Goal: Contribute content: Contribute content

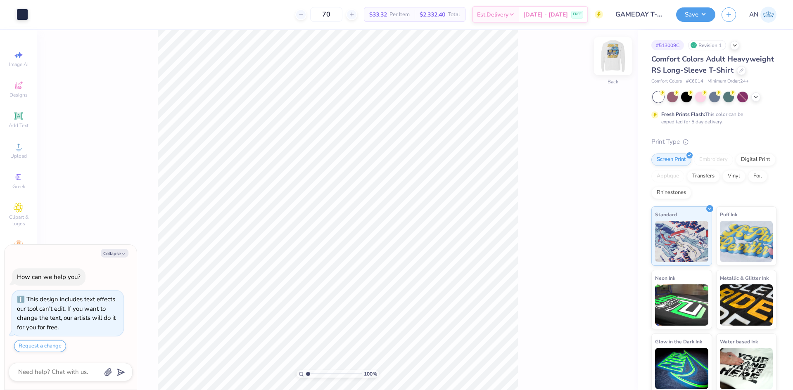
click at [611, 58] on img at bounding box center [612, 56] width 33 height 33
type textarea "x"
type input "4.05804149575103"
type textarea "x"
type input "4.05804149575103"
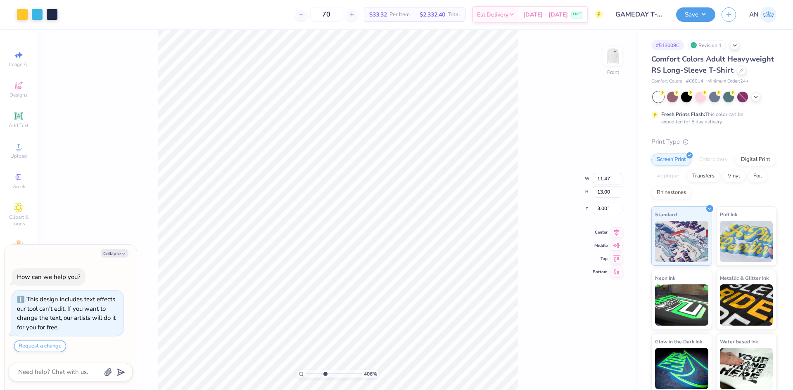
type textarea "x"
type input "4.05804149575103"
type textarea "x"
type input "4.05804149575103"
type textarea "x"
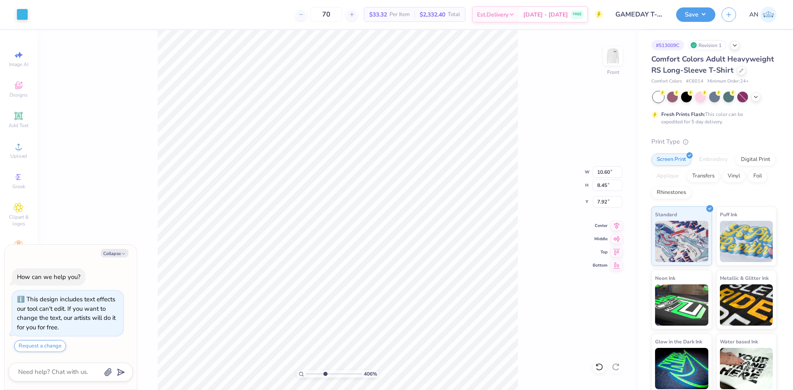
type input "4.05804149575103"
type textarea "x"
type input "11.47"
type input "13.00"
type input "6.27"
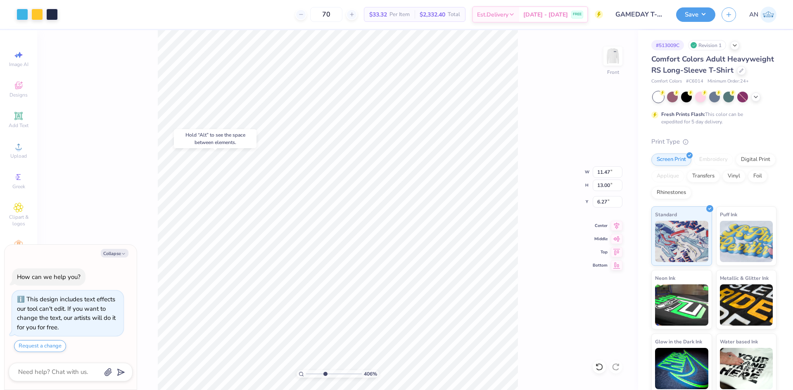
type input "4.05804149575103"
type textarea "x"
type input "4.05804149575103"
type textarea "x"
type input "9.10"
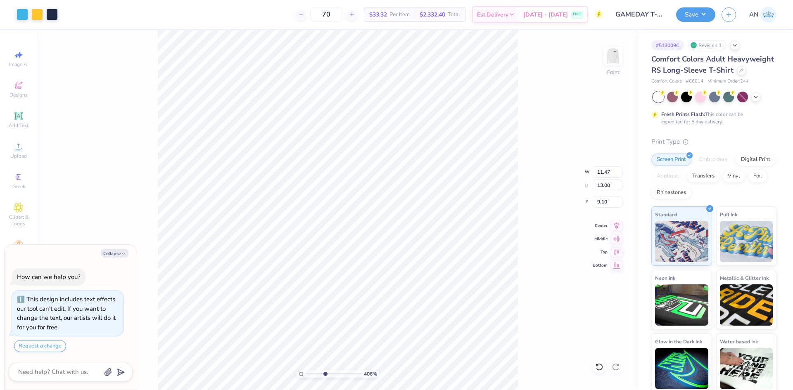
type input "4.05804149575103"
type textarea "x"
type input "1.34"
type input "2.19"
type input "6.41"
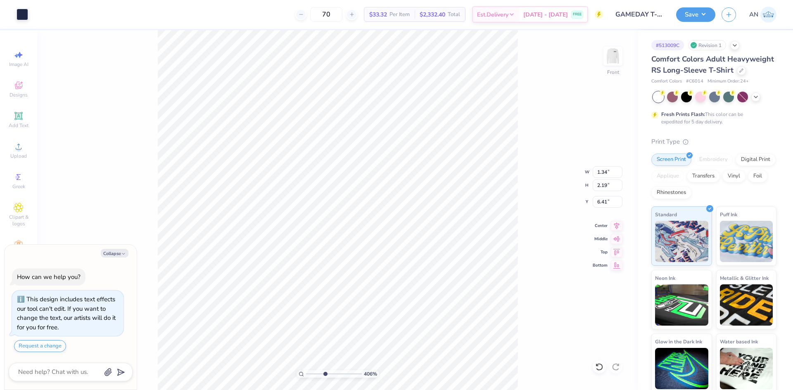
type input "4.05804149575103"
type textarea "x"
type input "4.05804149575103"
type textarea "x"
type input "4.05804149575103"
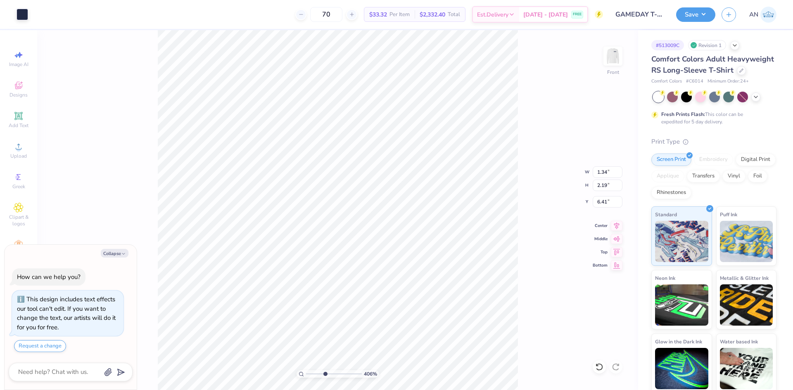
type textarea "x"
type input "7.38"
click at [554, 184] on div "406 % Front W 1.34 1.34 " H 2.19 2.19 " Y 7.38 7.38 " Center Middle Top Bottom" at bounding box center [337, 210] width 601 height 360
type input "4.05804149575103"
type textarea "x"
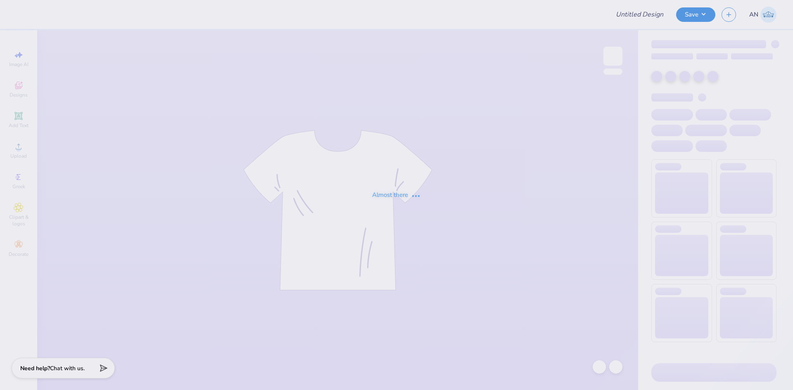
type input "GAMEDAY T-SHIRTS FOR SIGMA CHI"
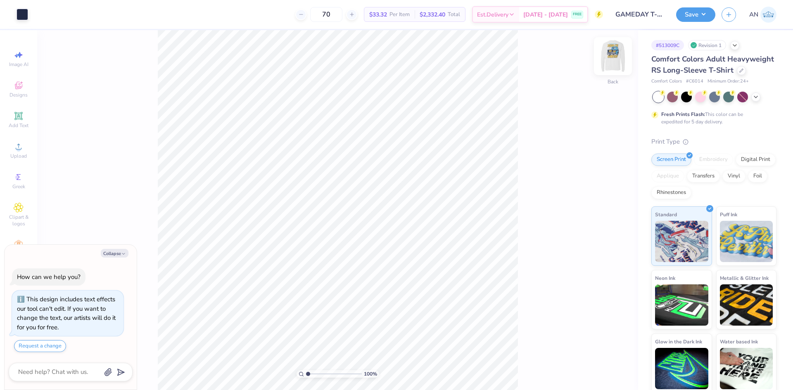
click at [612, 57] on img at bounding box center [612, 56] width 33 height 33
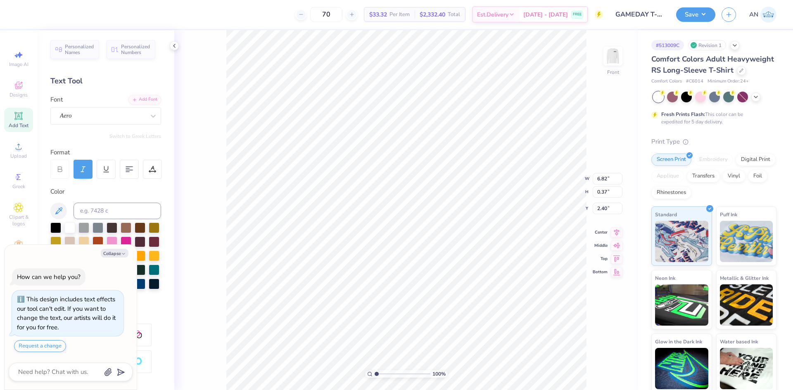
scroll to position [7, 3]
type textarea "x"
type textarea "2025 WEEKEND"
type textarea "x"
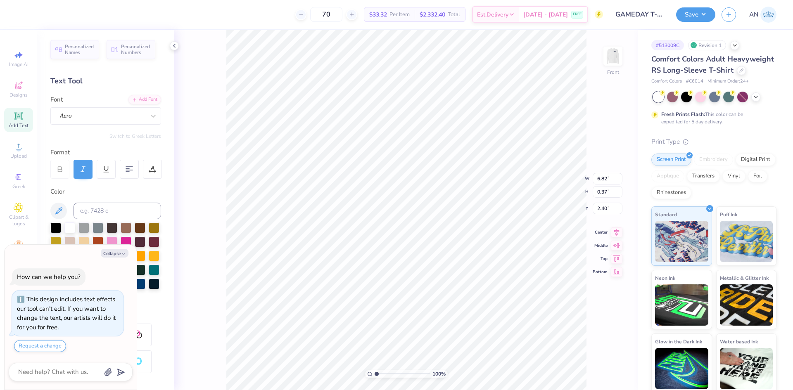
type textarea "2025"
type textarea "x"
type input "15.81"
click at [116, 258] on div "Collapse How can we help you? This design includes text effects our tool can't …" at bounding box center [71, 317] width 132 height 145
click at [117, 255] on button "Collapse" at bounding box center [115, 253] width 28 height 9
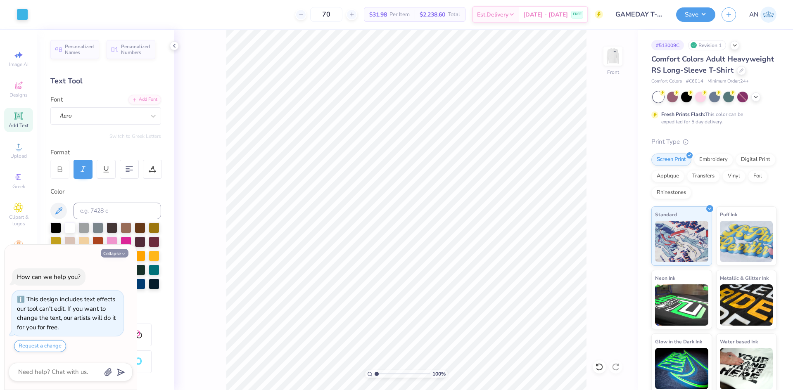
type textarea "x"
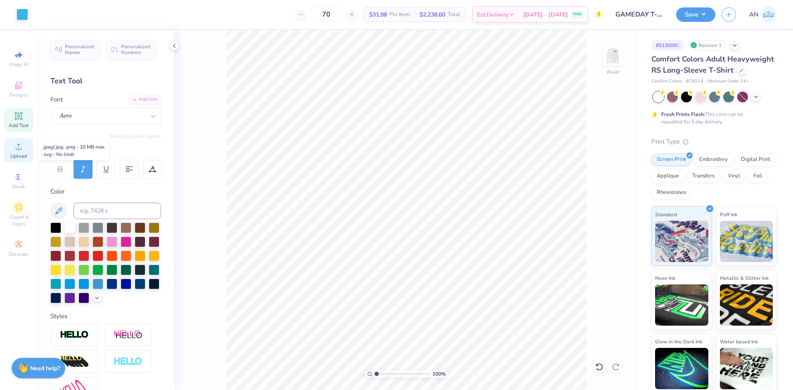
click at [27, 149] on div "Upload" at bounding box center [18, 150] width 29 height 24
type input "4.65"
type input "3.32"
type input "10.49"
type input "12.31"
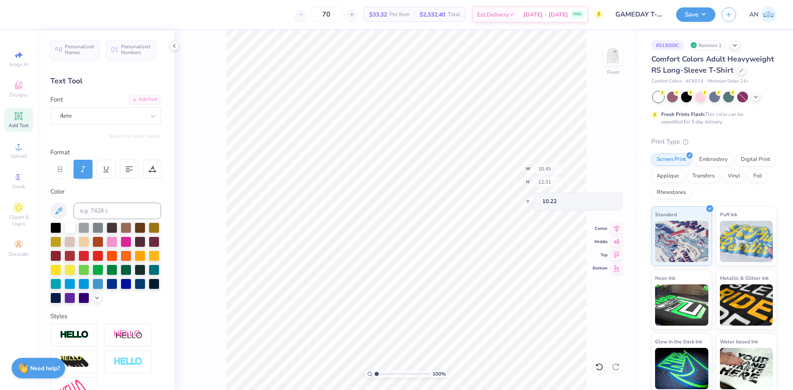
type input "5.89"
click at [19, 159] on span "Upload" at bounding box center [18, 156] width 17 height 7
type input "7.84"
type input "2.53"
type input "9.28"
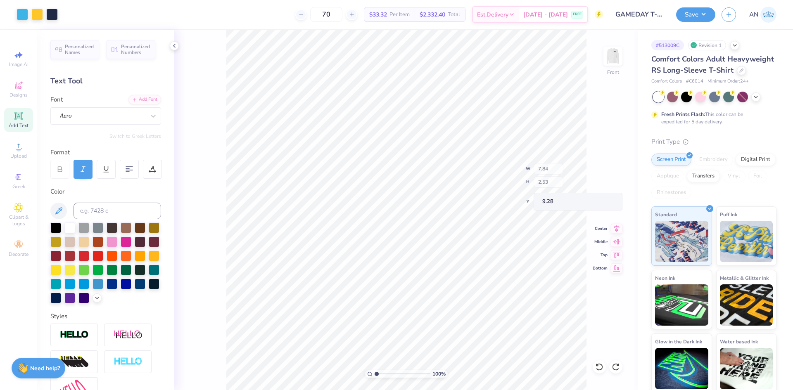
type input "14.54"
type input "17.06"
type input "5.47"
click at [25, 157] on span "Upload" at bounding box center [18, 156] width 17 height 7
type input "1.22152498603932"
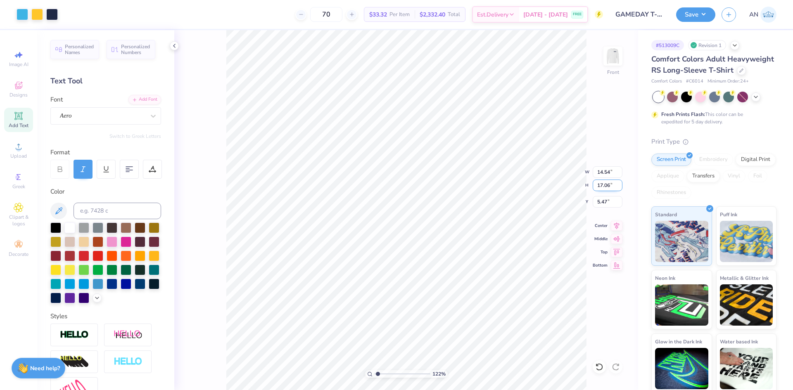
click at [604, 186] on input "17.06" at bounding box center [608, 186] width 30 height 12
type input "13"
type input "1.22152498603932"
type input "11.07"
type input "13.00"
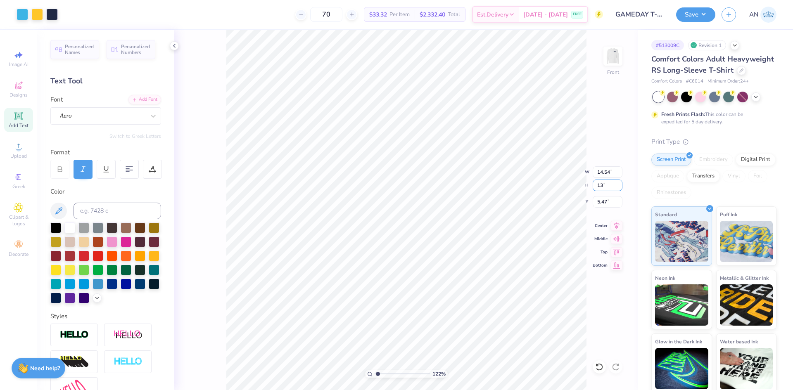
type input "7.50"
type input "1.22152498603932"
type input "4.60"
click at [614, 225] on icon at bounding box center [617, 225] width 12 height 10
type input "1.22152498603932"
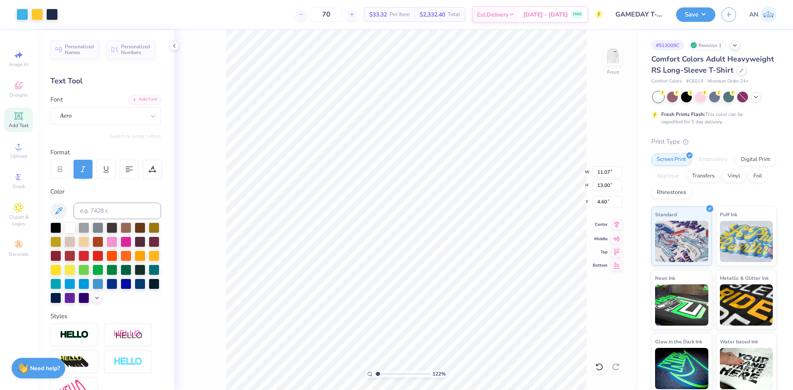
type input "2.66"
type input "1"
type input "2.73"
click at [616, 60] on img at bounding box center [612, 56] width 33 height 33
click at [611, 53] on img at bounding box center [612, 56] width 33 height 33
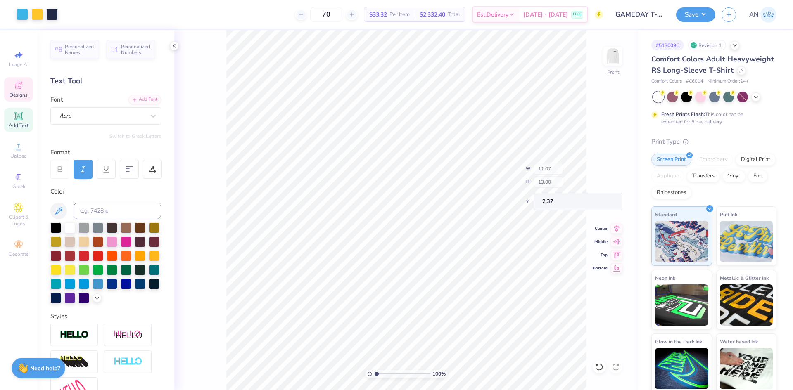
type input "2.37"
click at [18, 116] on icon at bounding box center [18, 116] width 8 height 8
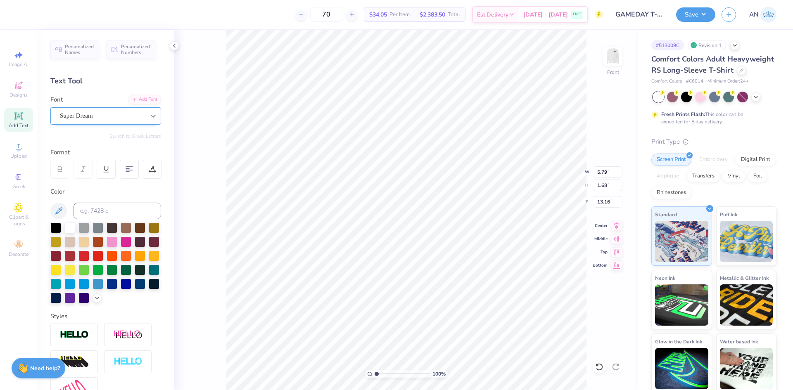
click at [149, 118] on icon at bounding box center [153, 116] width 8 height 8
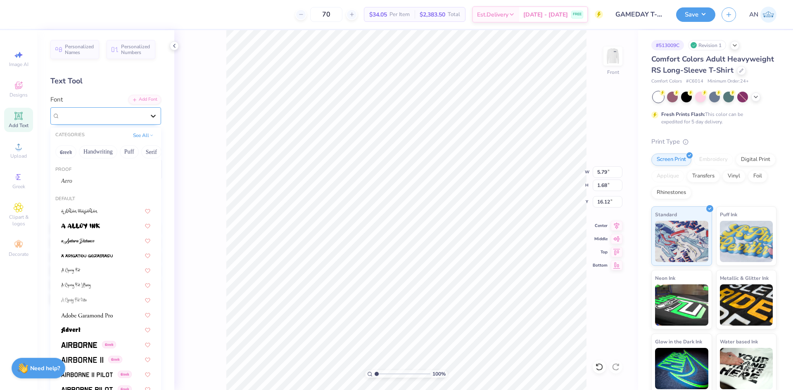
type input "16.12"
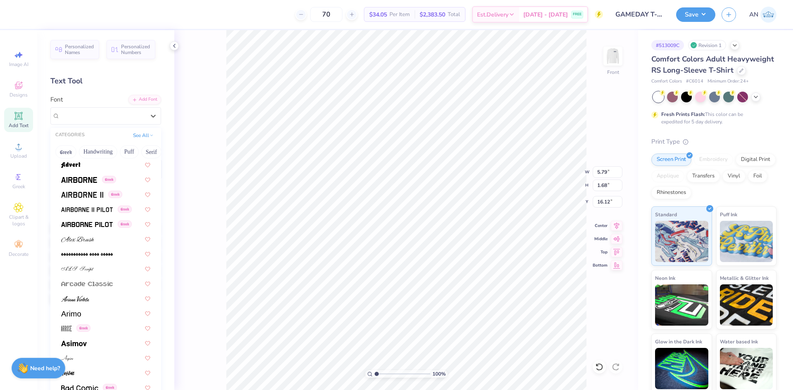
scroll to position [0, 0]
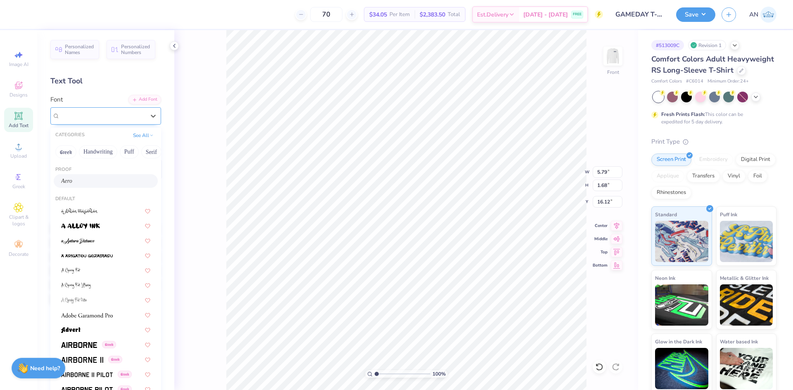
click at [92, 119] on span "Super Dream" at bounding box center [76, 115] width 33 height 9
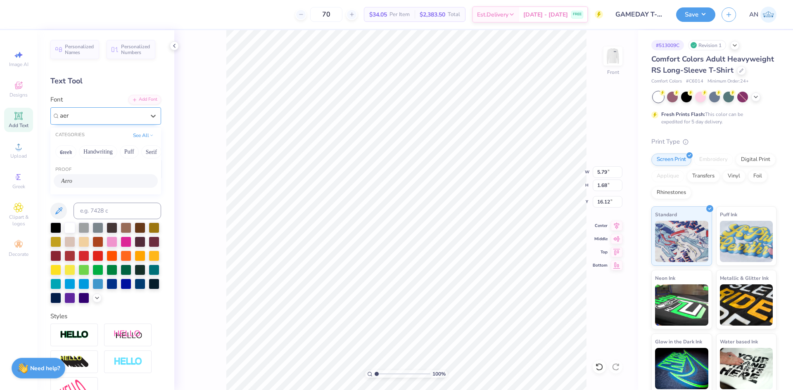
click at [105, 184] on div "Aero" at bounding box center [105, 181] width 89 height 9
type input "aer"
type textarea "2025"
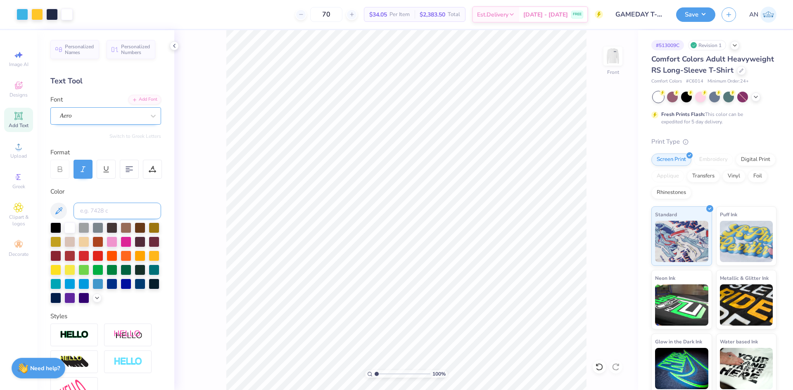
click at [140, 210] on input at bounding box center [117, 211] width 88 height 17
click at [97, 209] on input at bounding box center [117, 211] width 88 height 17
type input "298"
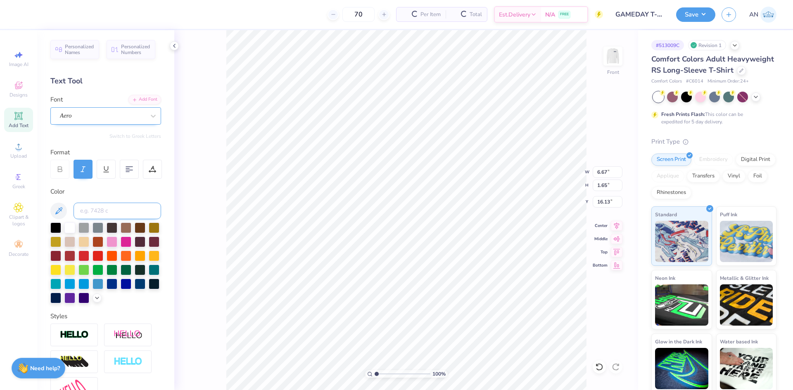
type input "c"
click at [154, 174] on div at bounding box center [152, 169] width 19 height 19
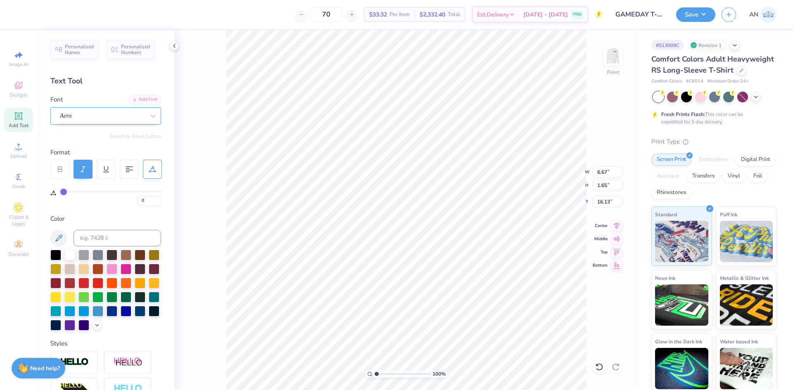
type input "3"
type input "4"
type input "6"
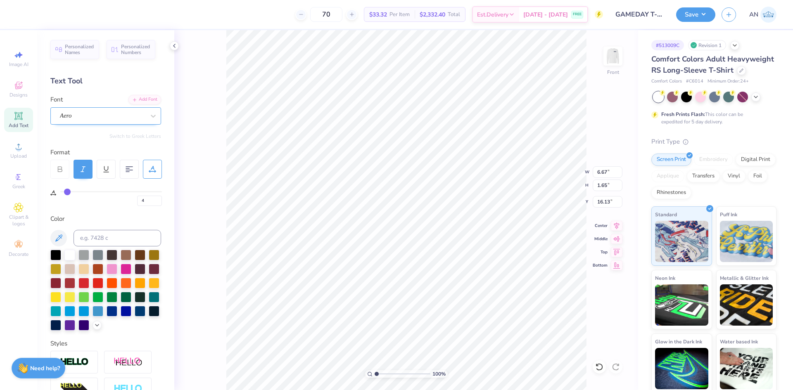
type input "6"
type input "8"
type input "10"
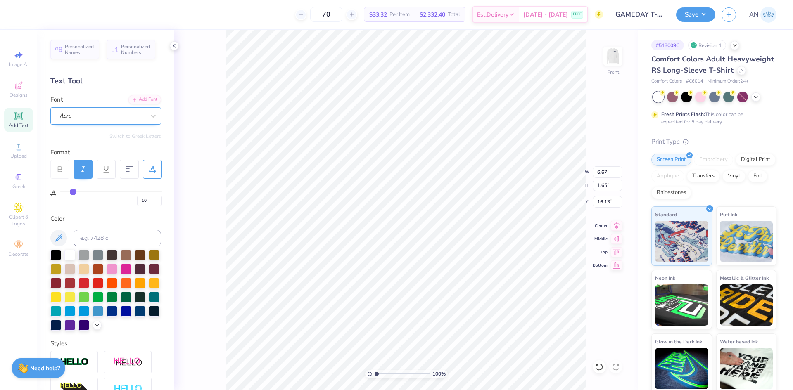
type input "11"
type input "13"
type input "15"
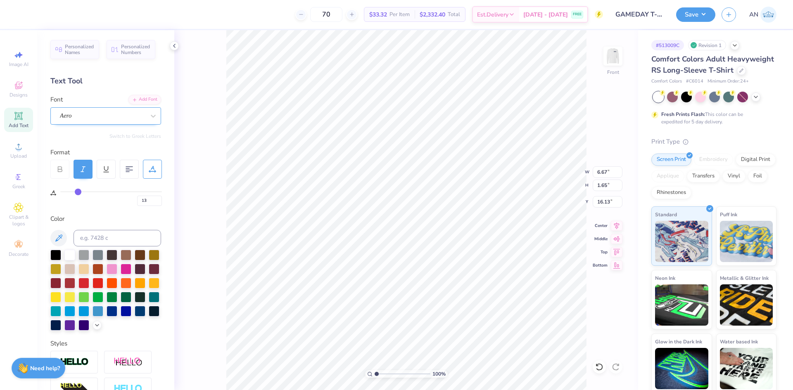
type input "15"
type input "17"
type input "18"
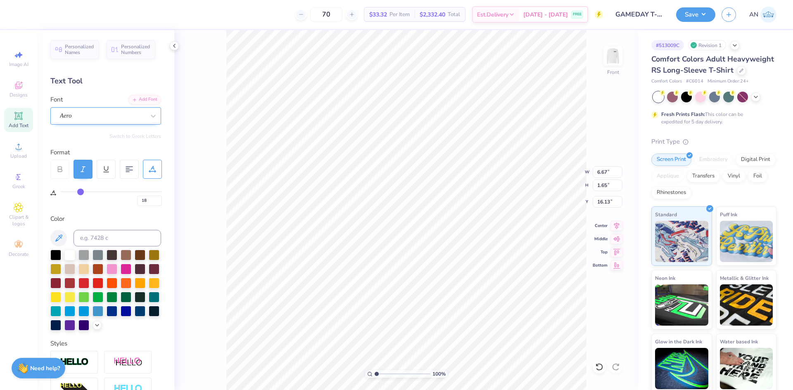
type input "20"
type input "21"
type input "23"
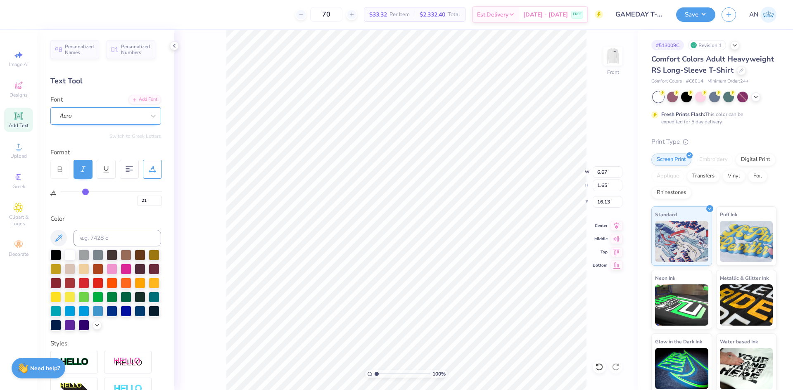
type input "23"
type input "24"
type input "25"
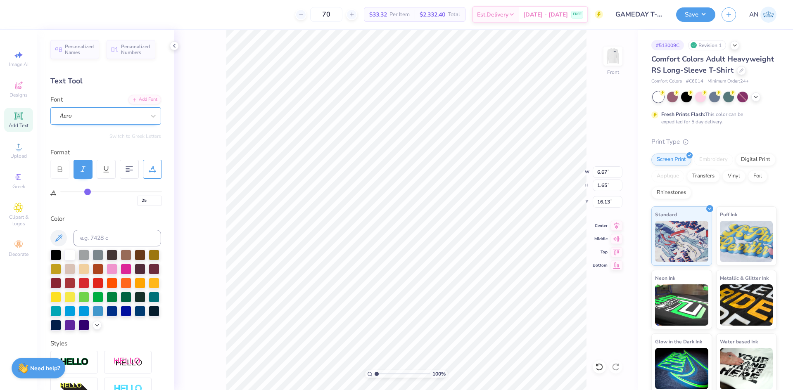
type input "26"
type input "27"
type input "28"
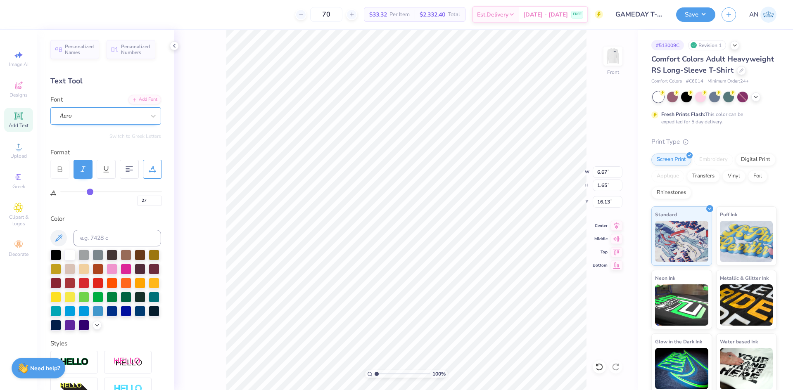
type input "28"
type input "29"
type input "30"
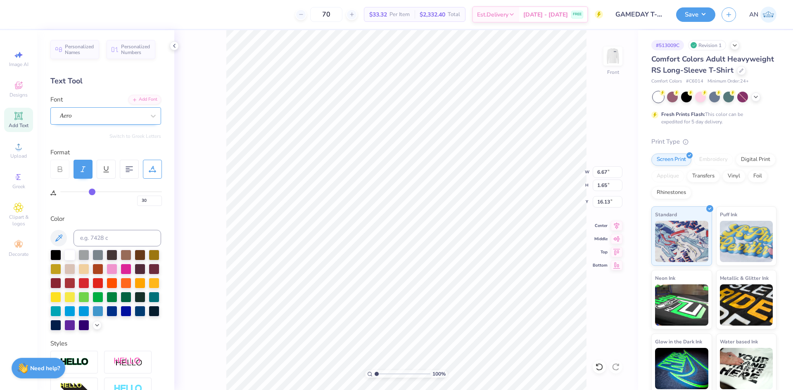
drag, startPoint x: 66, startPoint y: 191, endPoint x: 92, endPoint y: 191, distance: 26.8
type input "30"
click at [92, 191] on input "range" at bounding box center [111, 191] width 102 height 1
type input "3.31"
type input "0.62"
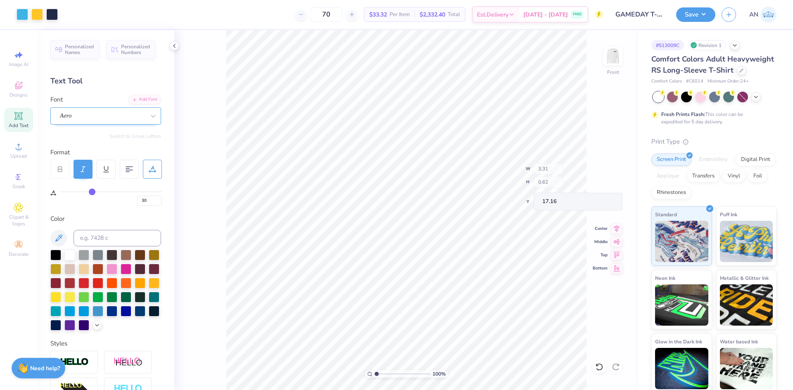
type input "1.75"
type input "1.46"
type input "2.21"
type input "0.41"
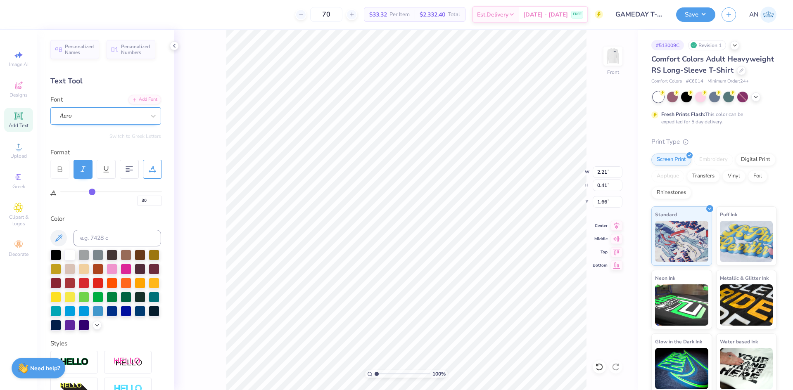
type input "1.95"
type input "15.57"
type input "1.78"
click at [381, 375] on input "range" at bounding box center [402, 373] width 56 height 7
type input "8.66"
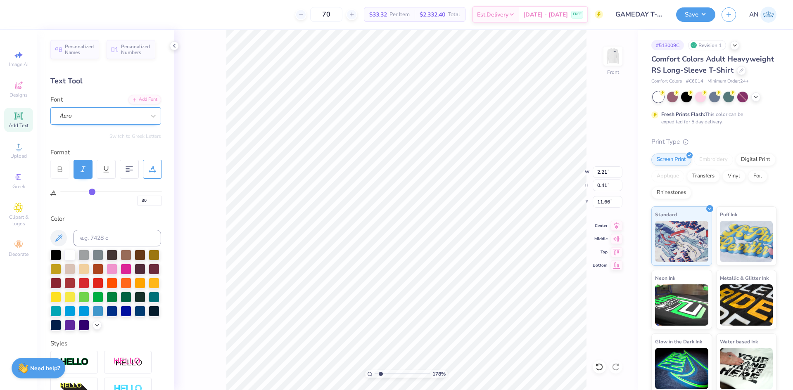
type input "11.66"
type input "1.82"
click at [18, 246] on icon at bounding box center [17, 246] width 3 height 3
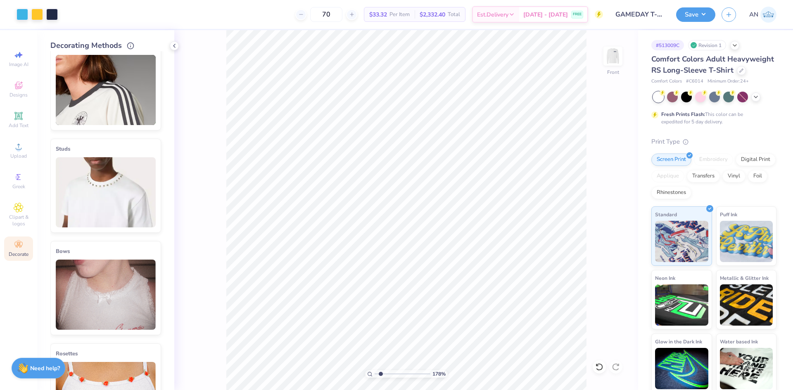
scroll to position [165, 0]
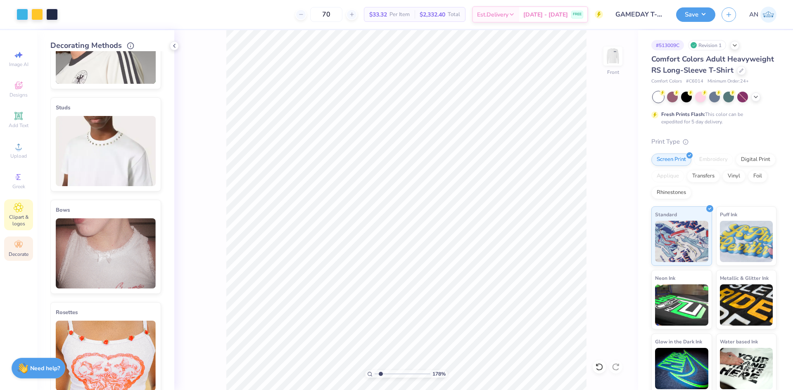
click at [19, 218] on span "Clipart & logos" at bounding box center [18, 220] width 29 height 13
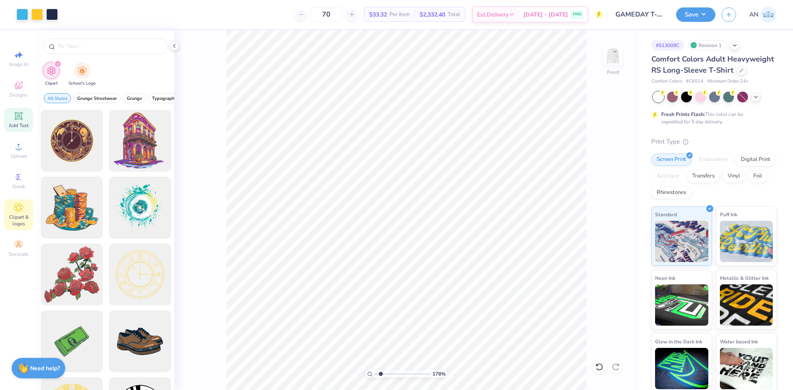
click at [24, 116] on div "Add Text" at bounding box center [18, 120] width 29 height 24
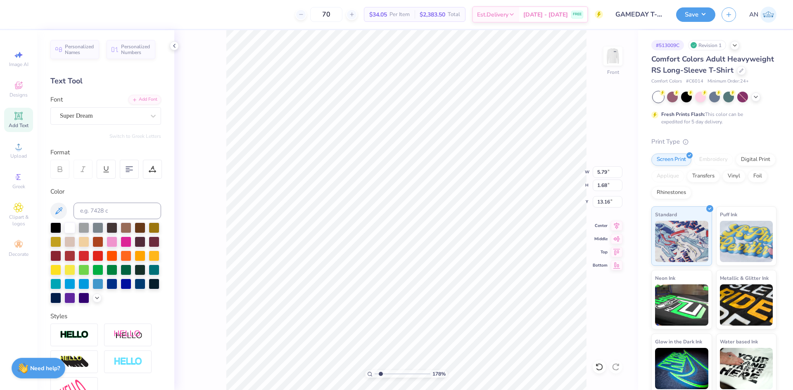
scroll to position [7, 1]
type textarea "TEX--T"
click at [413, 282] on li "Delete" at bounding box center [420, 283] width 65 height 16
type input "11.07"
type input "13.00"
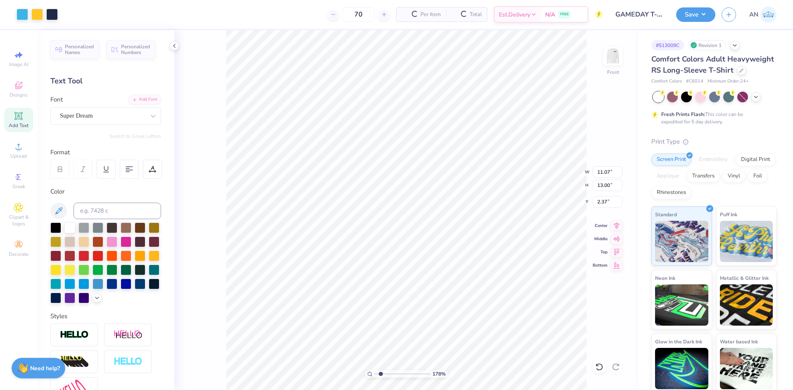
type input "2.37"
type input "2.21"
type input "0.41"
type input "1.82"
click at [615, 228] on icon at bounding box center [616, 225] width 5 height 7
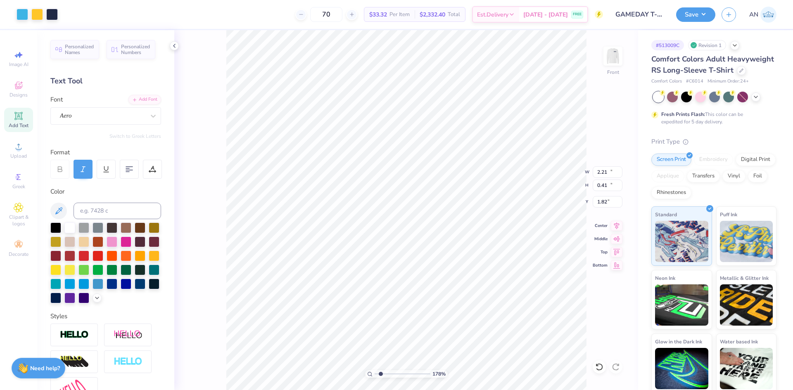
type input "11.07"
type input "13.00"
type input "2.37"
click at [616, 223] on icon at bounding box center [617, 225] width 12 height 10
type input "2.21"
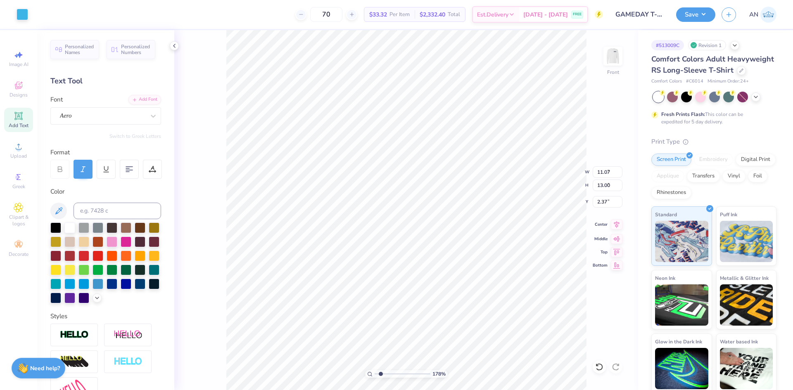
type input "0.41"
type input "1.74"
type input "11.07"
type input "13.62"
click at [500, 243] on li "Group" at bounding box center [515, 245] width 65 height 16
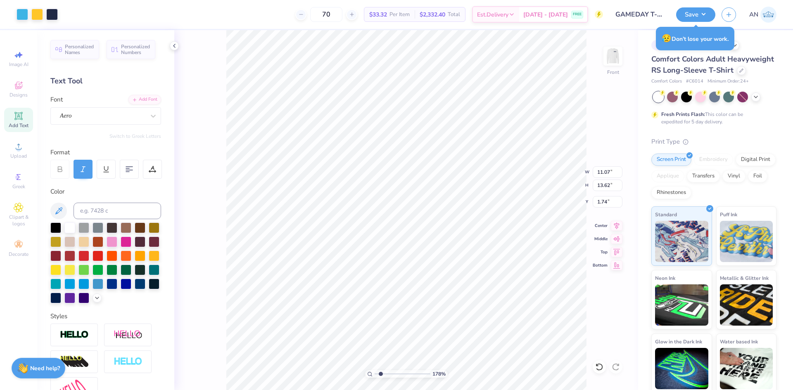
type input "11.08"
type input "2.55"
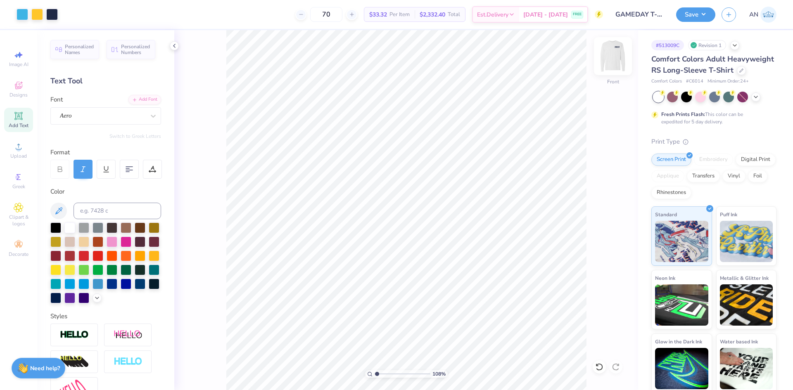
click at [614, 54] on img at bounding box center [612, 56] width 33 height 33
type input "1.07935452185291"
type input "4.23"
type input "1.07935452185291"
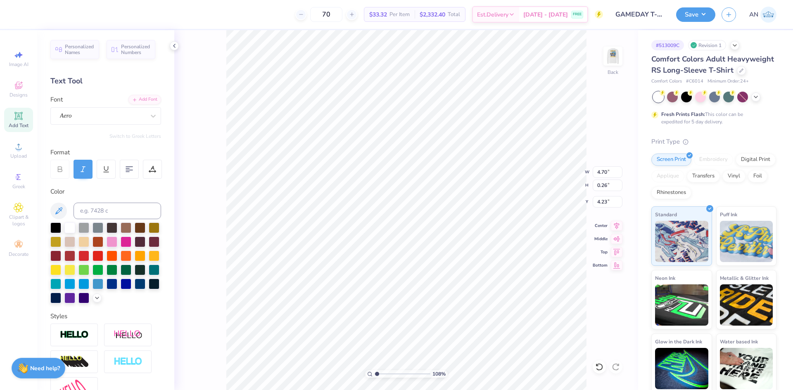
type input "4.83"
click at [484, 200] on li "Duplicate" at bounding box center [491, 205] width 65 height 16
type input "1.07935452185291"
type input "5.83"
type input "1.07935452185291"
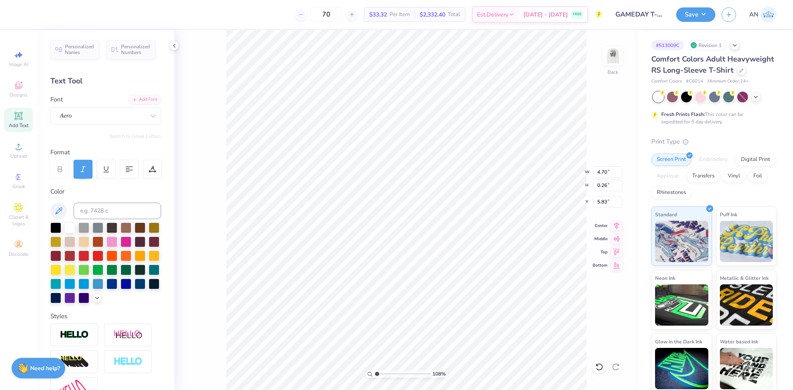
type input "5.49"
type input "1.07935452185291"
type input "4.83"
type input "1.07935452185291"
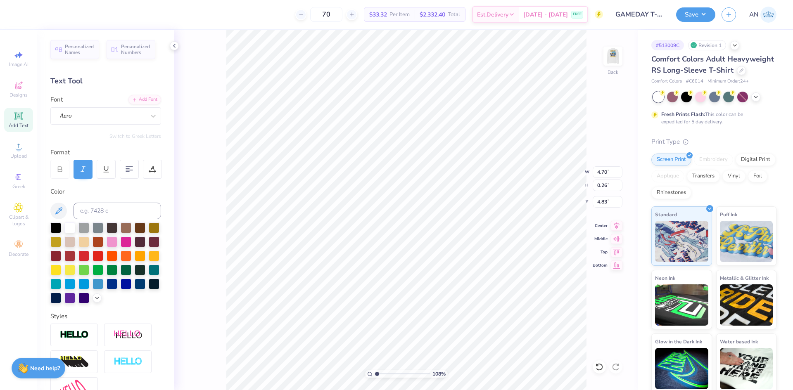
type textarea "2025"
type input "1.07935452185291"
type input "5.49"
type input "1.07935452185291"
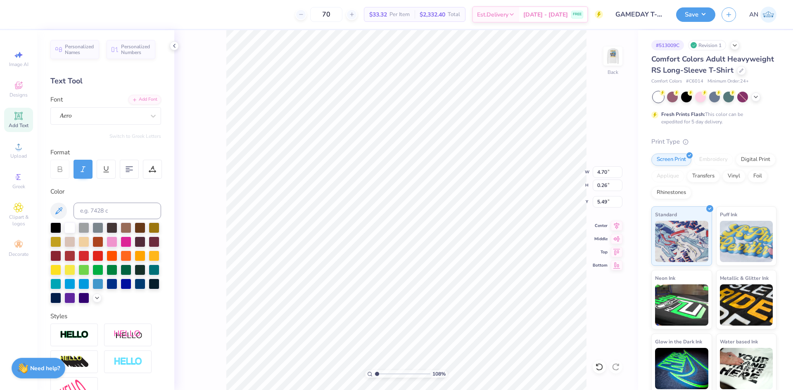
scroll to position [7, 2]
type textarea "PARENTS WEEKEND"
type input "1.07935452185291"
type textarea "G"
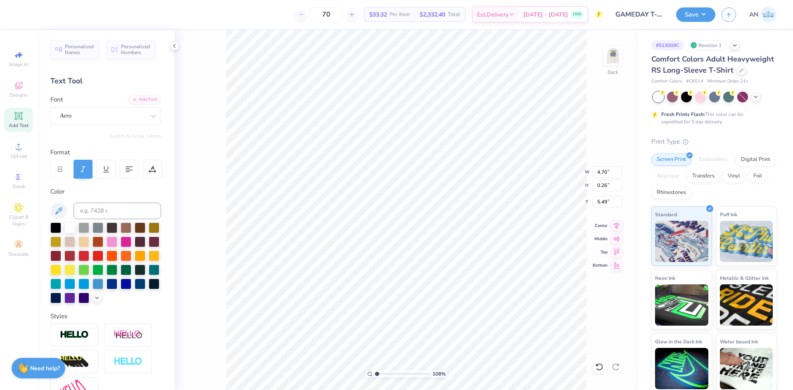
type input "1.07935452185291"
type textarea "GA"
type input "1.07935452185291"
type textarea "GAM"
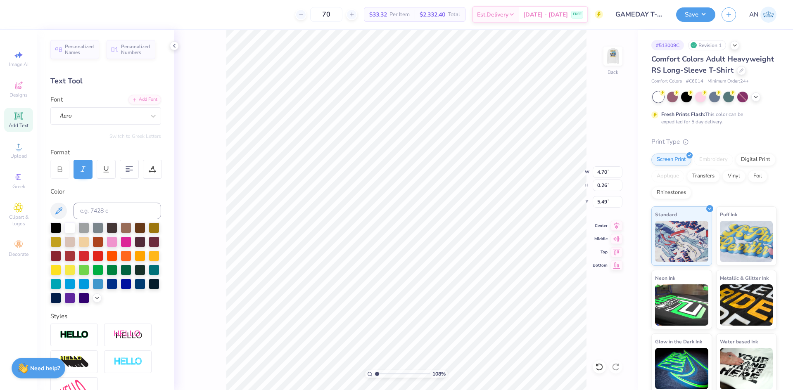
type input "1.07935452185291"
type textarea "GAME"
type input "1.07935452185291"
type textarea "GAMED"
type input "1.07935452185291"
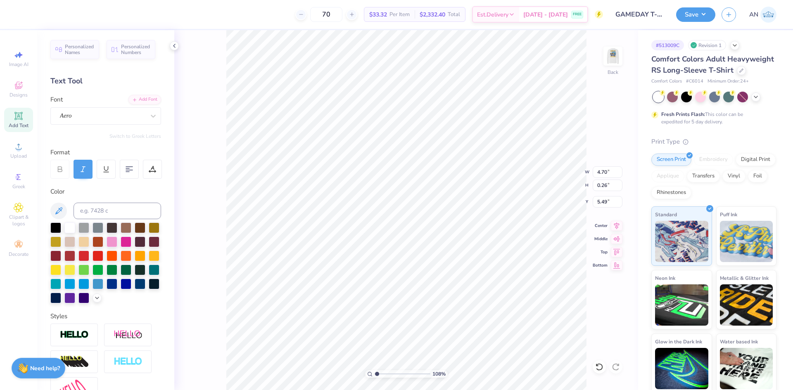
type textarea "GAMEDA"
type input "1.07935452185291"
type textarea "GAMEDAY"
type input "1.07935452185291"
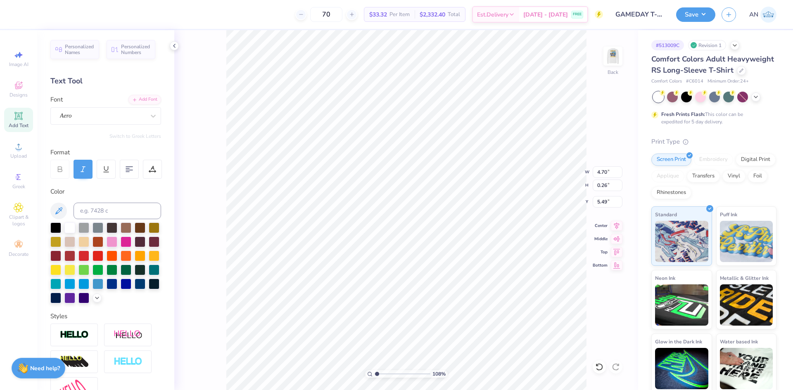
type textarea "GAMEDAY"
type input "1.07935452185291"
type textarea "GAMEDAY ."
type input "1.07935452185291"
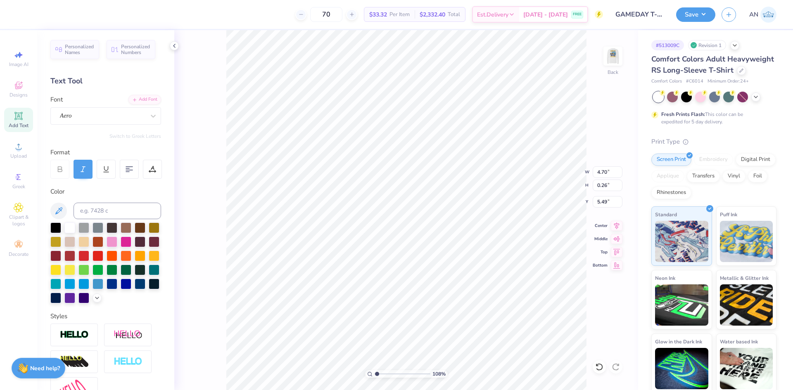
type textarea "GAMEDAY"
type input "1.07935452185291"
type textarea "GAMEDAY"
type input "1.07935452185291"
type textarea "GAMEDAY"
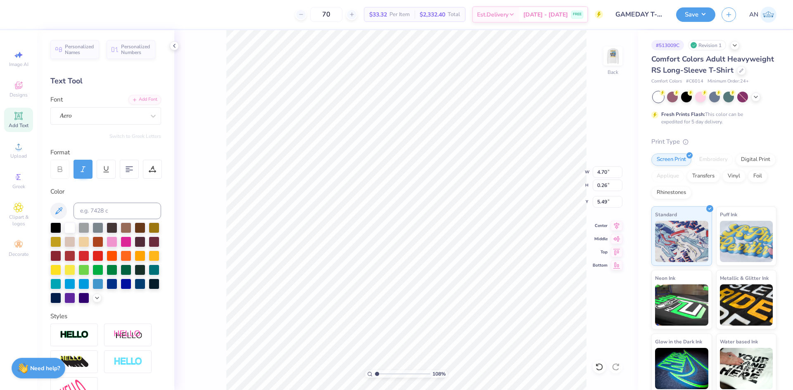
type input "1.07935452185291"
type textarea "GAMEDAY A"
type input "1.07935452185291"
type textarea "GAMEDAY AL"
type input "1.07935452185291"
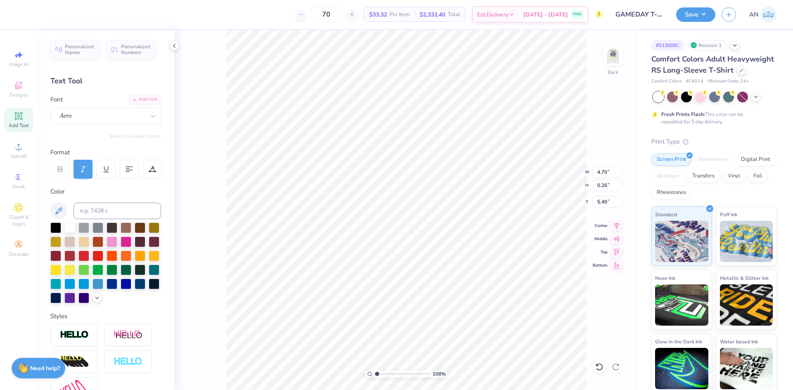
type textarea "GAMEDAY ALU"
type input "1.07935452185291"
type textarea "GAMEDAY ALUM"
type input "1.07935452185291"
type textarea "GAMEDAY ALUMN"
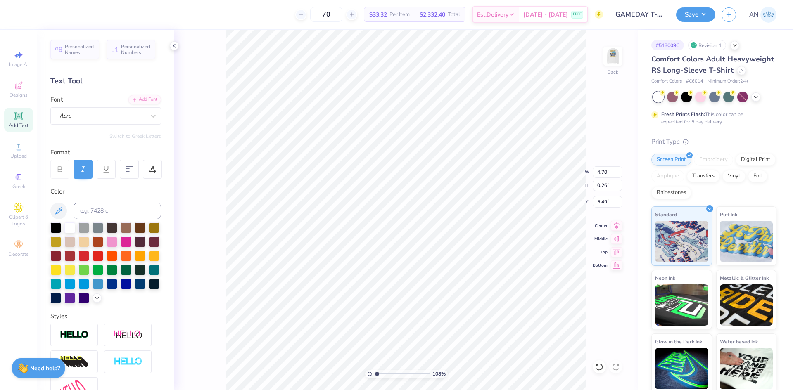
scroll to position [7, 4]
type input "1.07935452185291"
type textarea "GAMEDAY ALUMNI"
type input "1.07935452185291"
type textarea "GAMEDAY ALUMNI"
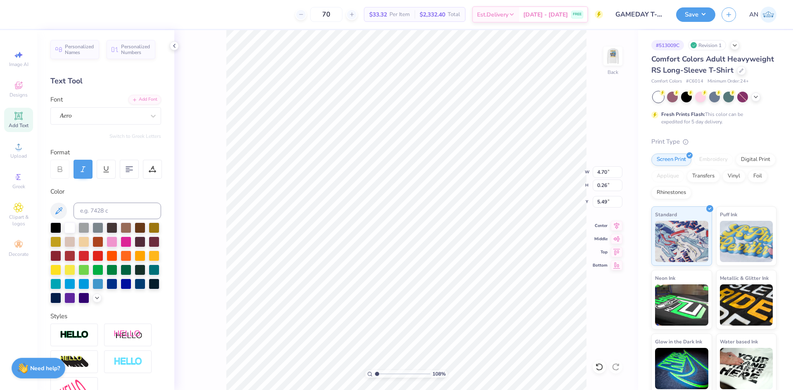
type input "1.07935452185291"
type textarea "GAMEDAY ALUMNI"
type input "1.07935452185291"
type textarea "GAMEDAY ALUMNI"
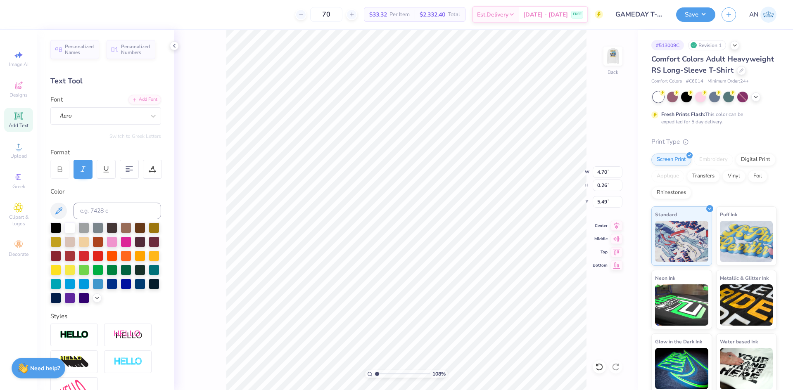
type input "1.07935452185291"
type textarea "GAMEDAY ALUMNI"
type input "1.07935452185291"
type textarea "GAMEDAY ALUMNI"
type input "1.07935452185291"
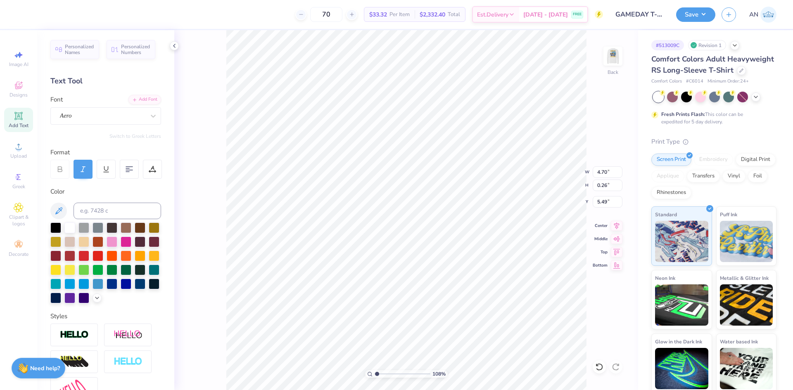
type textarea "GAMEDA ALUMNI"
type input "1.07935452185291"
type textarea "GAMEDAY ALUMNI"
type input "1.07935452185291"
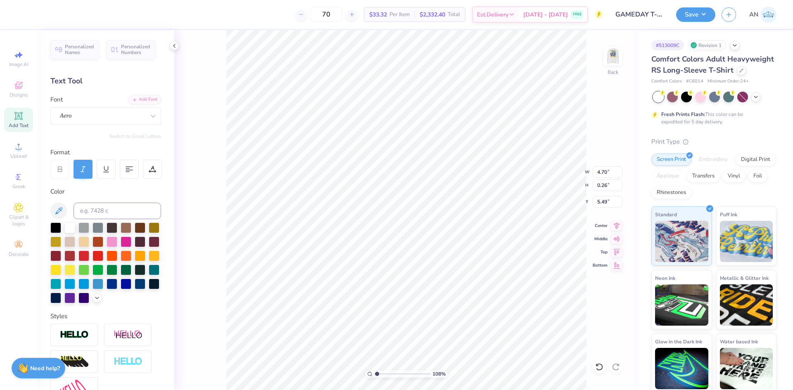
type textarea "GAMEDAY ALUMNI"
type input "1.07935452185291"
type textarea "GAMEDAY ALUMNI"
type input "1.07935452185291"
type textarea "GAMEDAY ALUMNI"
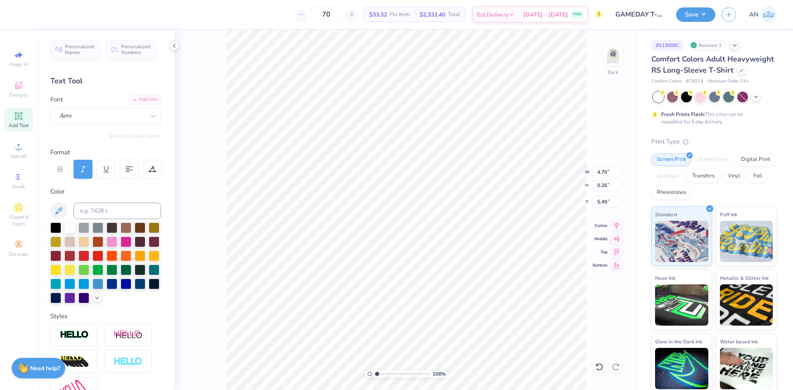
type input "1.07935452185291"
type textarea "GAMEDAY ALUMNI"
type input "1.07935452185291"
type textarea "GAMEDAY ALUMNI"
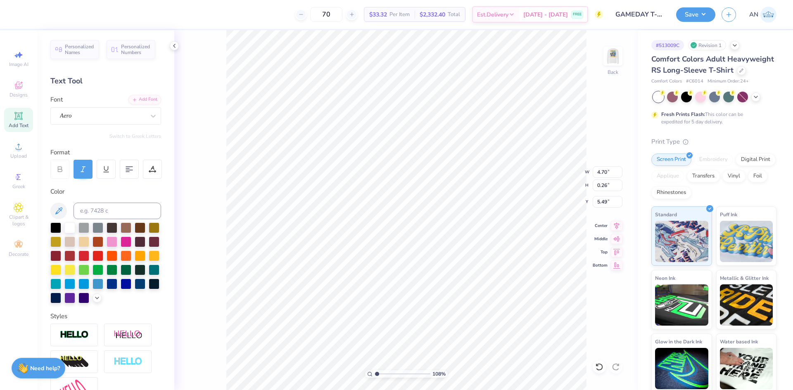
type input "1.07935452185291"
type textarea "GAMEDAY ALUMNI P"
type input "1.07935452185291"
type textarea "GAMEDAY ALUMNI PA"
type input "1.07935452185291"
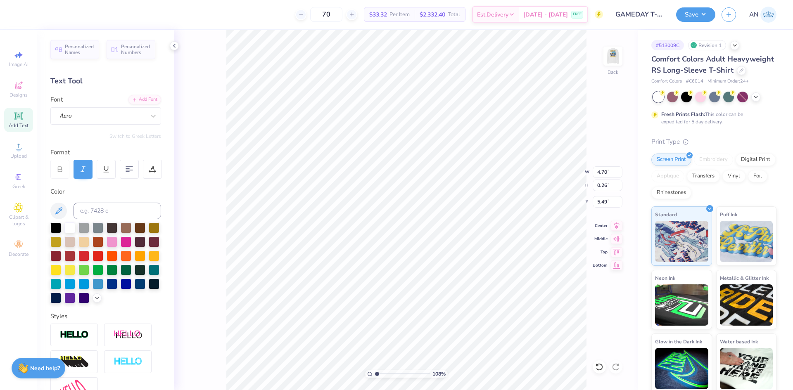
type textarea "GAMEDAY ALUMNI PAR"
type input "1.07935452185291"
type textarea "GAMEDAY ALUMNI PARE"
type input "1.07935452185291"
type textarea "GAMEDAY ALUMNI PAREN"
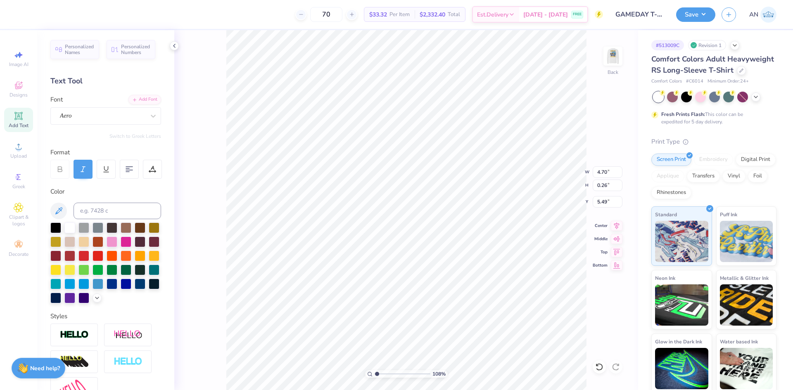
type input "1.07935452185291"
type textarea "GAMEDAY ALUMNI PARENT"
type input "1.07935452185291"
type textarea "GAMEDAY ALUMNI PARENTS"
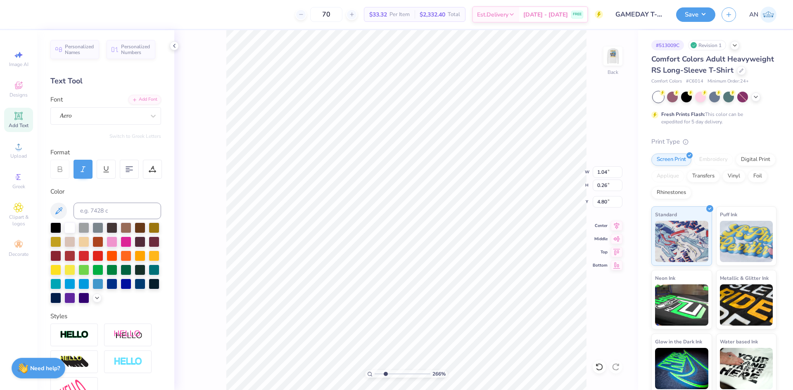
type input "2.6559794589027"
drag, startPoint x: 149, startPoint y: 169, endPoint x: 134, endPoint y: 175, distance: 16.3
click at [149, 168] on icon at bounding box center [152, 169] width 7 height 7
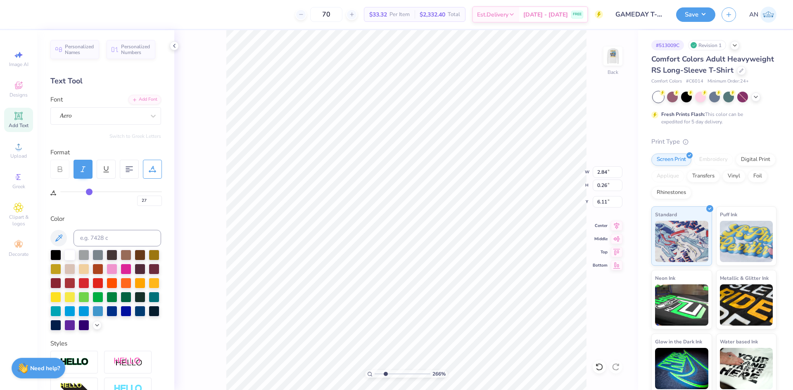
drag, startPoint x: 66, startPoint y: 191, endPoint x: 90, endPoint y: 194, distance: 24.2
click at [90, 192] on input "range" at bounding box center [111, 191] width 102 height 1
drag, startPoint x: 86, startPoint y: 194, endPoint x: 99, endPoint y: 192, distance: 12.9
click at [99, 192] on input "range" at bounding box center [111, 191] width 102 height 1
drag, startPoint x: 99, startPoint y: 192, endPoint x: 112, endPoint y: 192, distance: 13.2
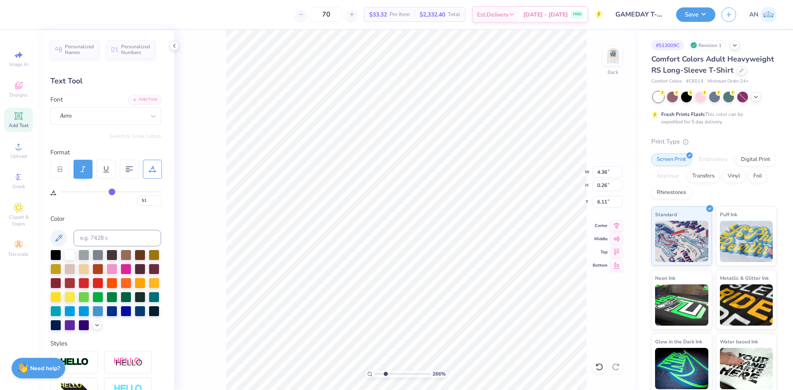
click at [112, 192] on input "range" at bounding box center [111, 191] width 102 height 1
click at [92, 192] on input "range" at bounding box center [111, 191] width 102 height 1
click at [615, 226] on icon at bounding box center [616, 224] width 5 height 7
drag, startPoint x: 90, startPoint y: 193, endPoint x: 19, endPoint y: 208, distance: 72.6
click at [60, 192] on input "range" at bounding box center [111, 191] width 102 height 1
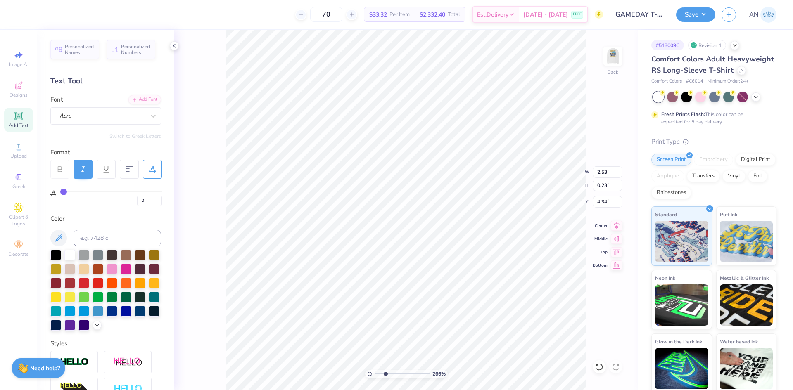
drag, startPoint x: 67, startPoint y: 193, endPoint x: 92, endPoint y: 194, distance: 25.6
click at [93, 194] on div "0" at bounding box center [111, 198] width 102 height 15
drag, startPoint x: 64, startPoint y: 191, endPoint x: 93, endPoint y: 193, distance: 28.5
click at [93, 192] on input "range" at bounding box center [111, 191] width 102 height 1
drag, startPoint x: 95, startPoint y: 191, endPoint x: 103, endPoint y: 191, distance: 7.4
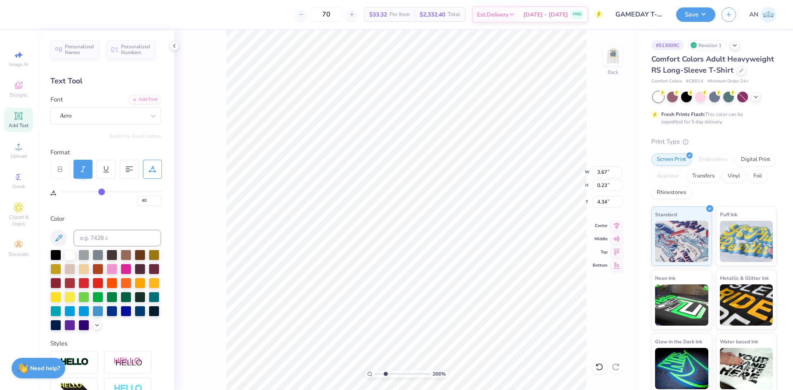
click at [102, 191] on input "range" at bounding box center [111, 191] width 102 height 1
drag, startPoint x: 102, startPoint y: 192, endPoint x: 108, endPoint y: 191, distance: 6.2
click at [108, 191] on input "range" at bounding box center [111, 191] width 102 height 1
drag, startPoint x: 109, startPoint y: 193, endPoint x: 121, endPoint y: 197, distance: 13.1
click at [119, 192] on input "range" at bounding box center [111, 191] width 102 height 1
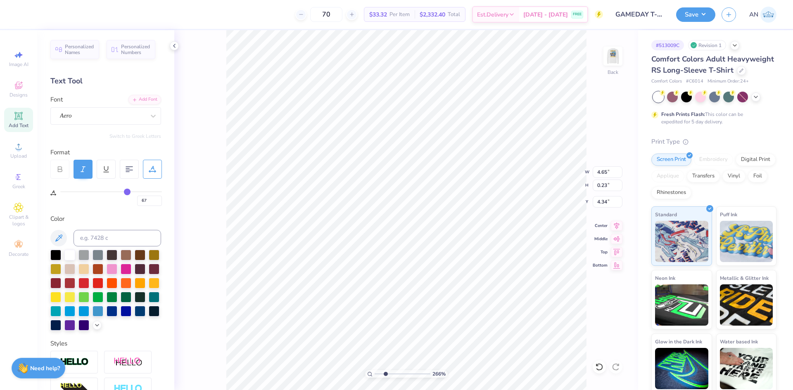
drag, startPoint x: 119, startPoint y: 193, endPoint x: 127, endPoint y: 192, distance: 7.9
click at [127, 192] on input "range" at bounding box center [111, 191] width 102 height 1
drag, startPoint x: 128, startPoint y: 193, endPoint x: 123, endPoint y: 194, distance: 5.0
click at [123, 192] on input "range" at bounding box center [111, 191] width 102 height 1
drag, startPoint x: 122, startPoint y: 192, endPoint x: 116, endPoint y: 194, distance: 6.4
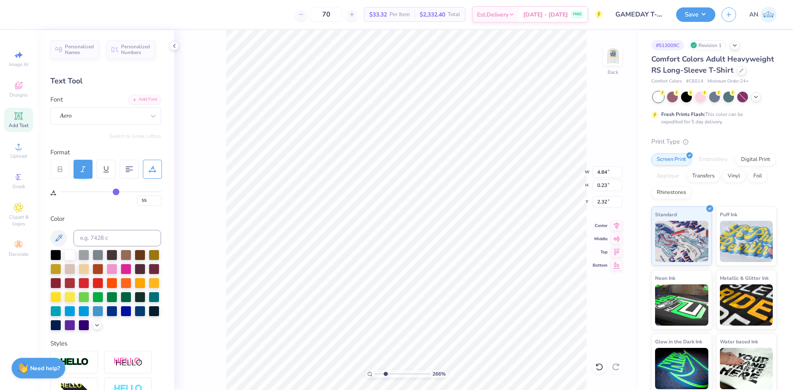
click at [116, 192] on input "range" at bounding box center [111, 191] width 102 height 1
click at [103, 192] on input "range" at bounding box center [111, 191] width 102 height 1
click at [481, 236] on li "Duplicate" at bounding box center [493, 235] width 65 height 16
click at [397, 233] on li "Duplicate" at bounding box center [408, 235] width 65 height 16
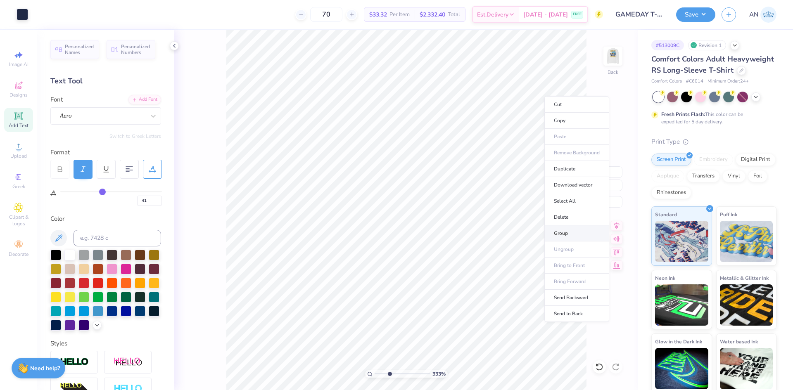
click at [562, 228] on li "Group" at bounding box center [576, 233] width 65 height 16
click at [614, 227] on icon at bounding box center [617, 225] width 12 height 10
click at [616, 228] on icon at bounding box center [616, 224] width 5 height 7
click at [465, 290] on li "Group" at bounding box center [483, 295] width 65 height 16
click at [604, 57] on img at bounding box center [612, 56] width 33 height 33
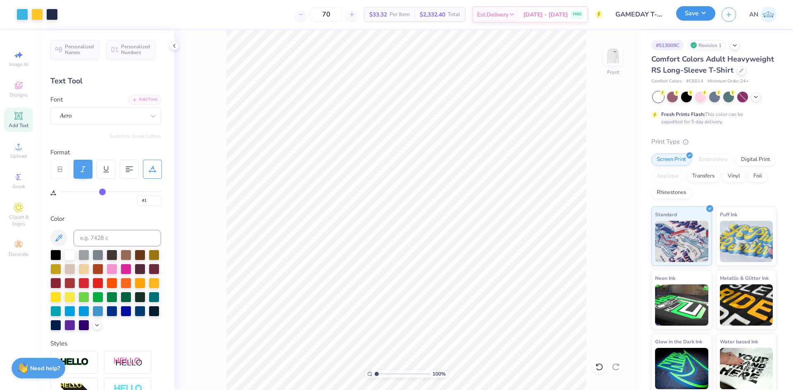
click at [708, 14] on button "Save" at bounding box center [695, 13] width 39 height 14
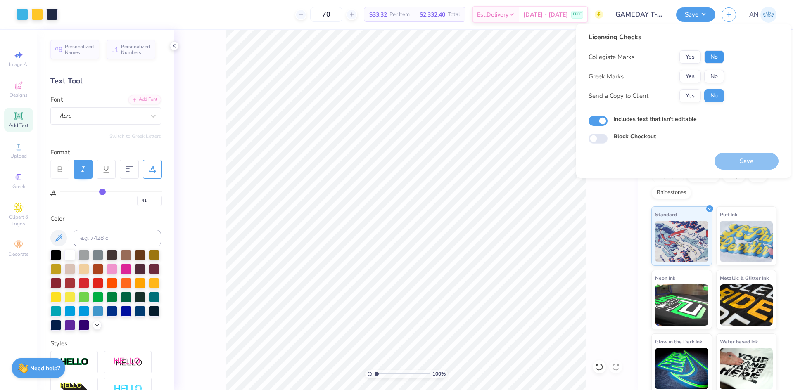
click at [713, 57] on button "No" at bounding box center [714, 56] width 20 height 13
click at [688, 74] on button "Yes" at bounding box center [689, 76] width 21 height 13
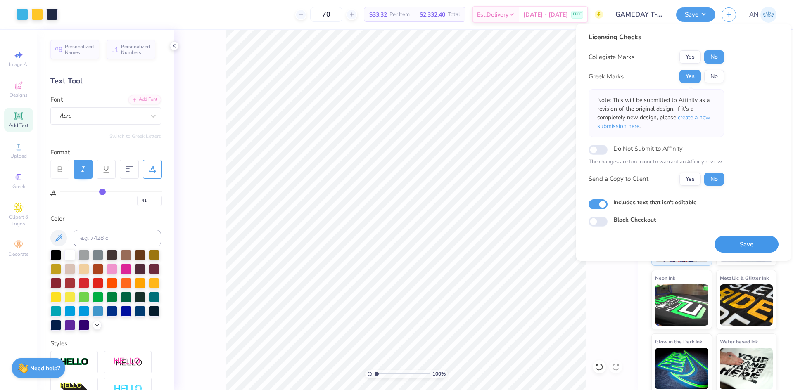
click at [728, 239] on button "Save" at bounding box center [746, 244] width 64 height 17
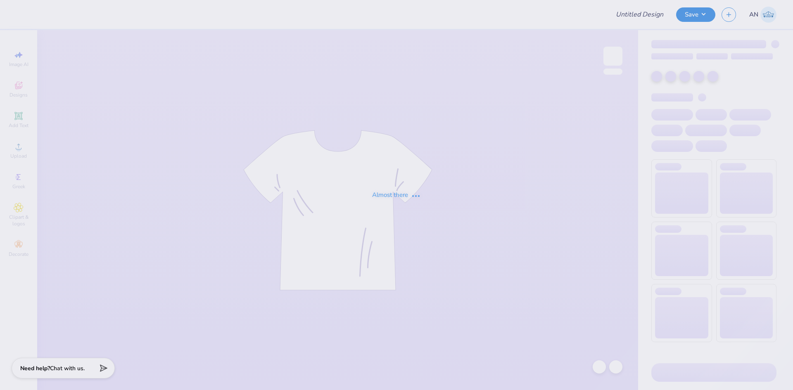
type input "GAMEDAY T-SHIRTS FOR SIGMA CHI"
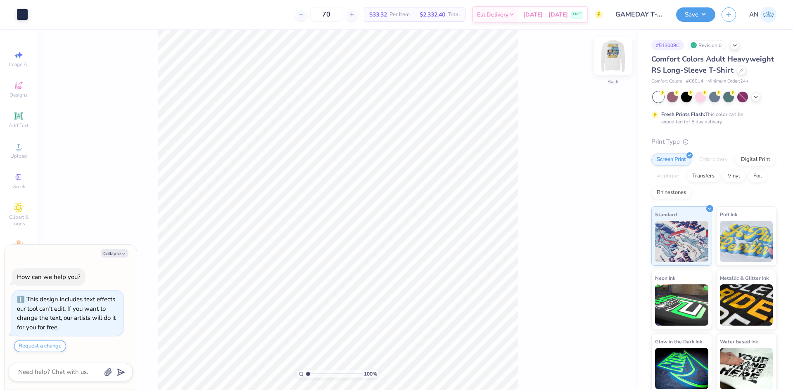
click at [611, 53] on img at bounding box center [612, 56] width 33 height 33
type textarea "x"
